Goal: Task Accomplishment & Management: Use online tool/utility

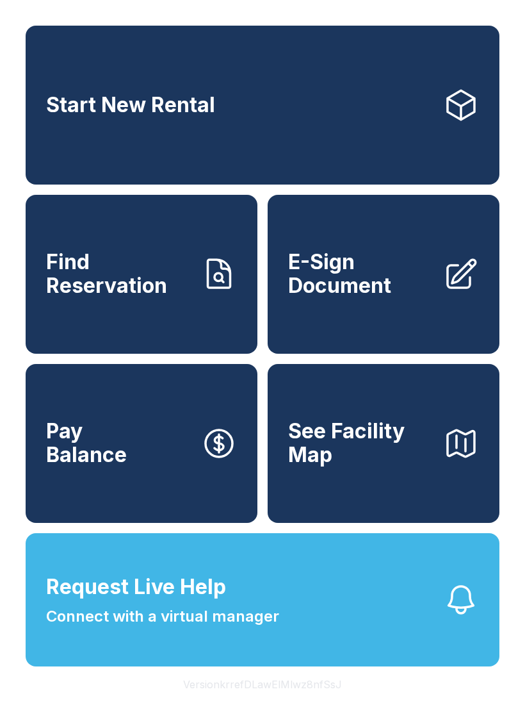
click at [371, 284] on span "E-Sign Document" at bounding box center [360, 273] width 145 height 47
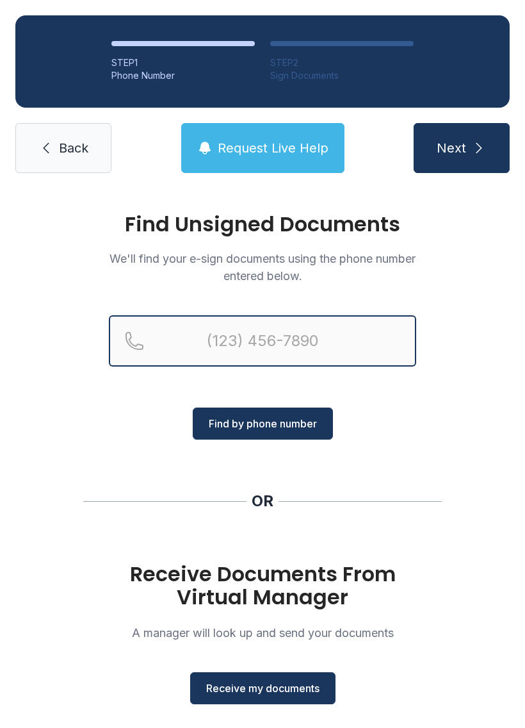
click at [257, 324] on input "Reservation phone number" at bounding box center [262, 340] width 307 height 51
type input "[PHONE_NUMBER]"
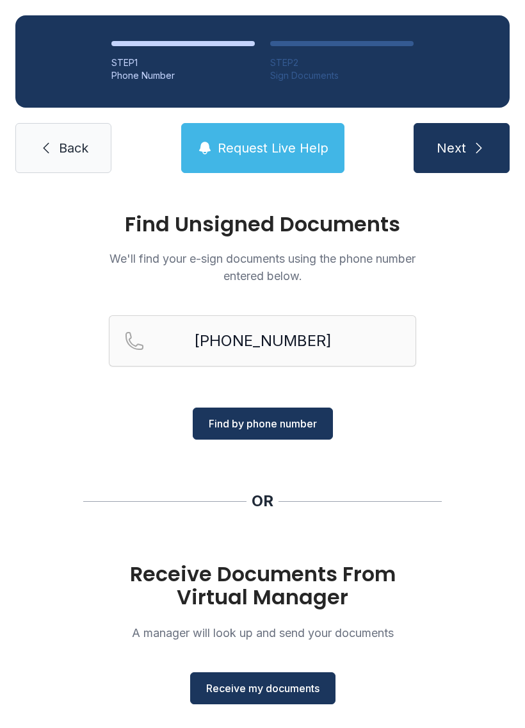
click at [284, 425] on span "Find by phone number" at bounding box center [263, 423] width 108 height 15
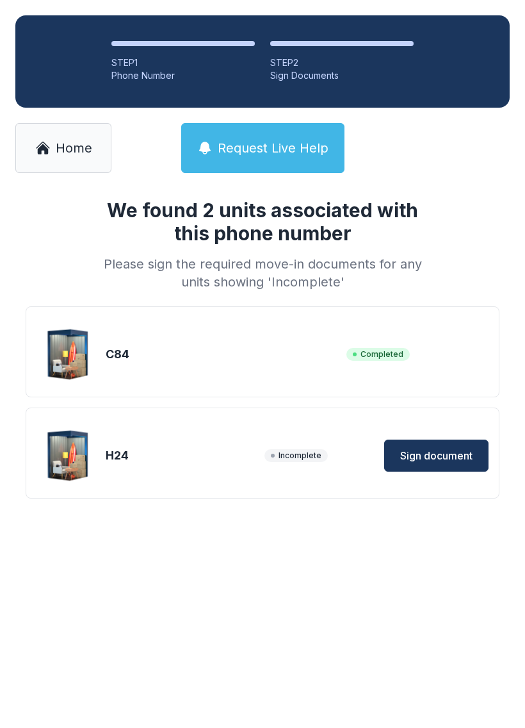
click at [441, 453] on span "Sign document" at bounding box center [436, 455] width 72 height 15
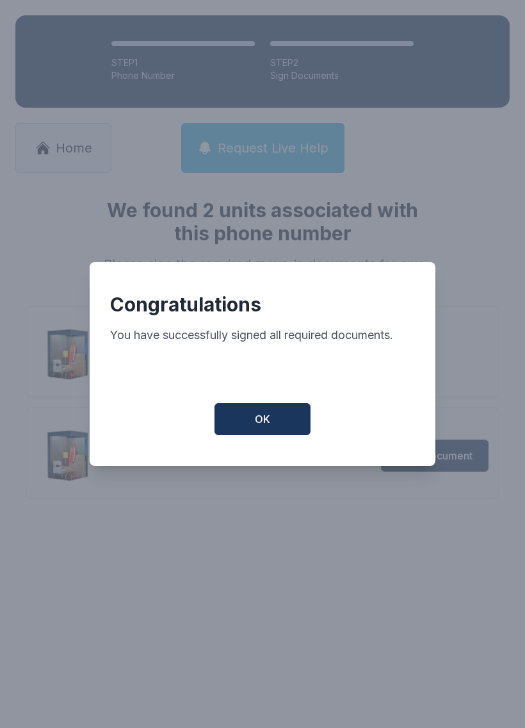
click at [254, 419] on button "OK" at bounding box center [263, 419] width 96 height 32
